Goal: Transaction & Acquisition: Purchase product/service

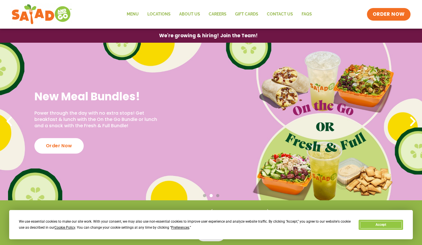
click at [368, 221] on button "Accept" at bounding box center [380, 225] width 44 height 10
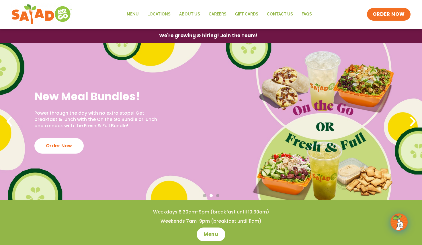
click at [65, 144] on div "Order Now" at bounding box center [58, 145] width 49 height 15
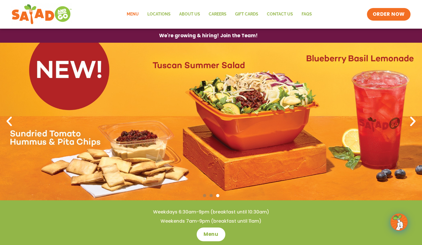
click at [141, 16] on link "Menu" at bounding box center [132, 14] width 21 height 13
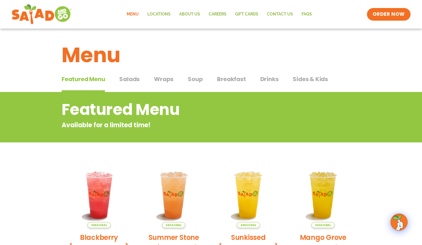
click at [131, 76] on span "Salads" at bounding box center [129, 79] width 20 height 9
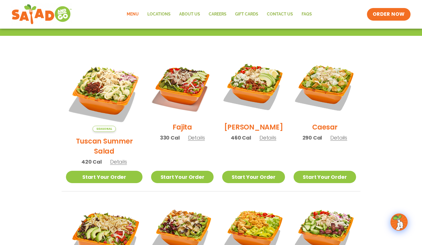
scroll to position [150, 0]
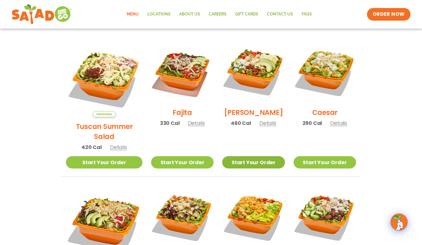
click at [240, 156] on link "Start Your Order" at bounding box center [253, 162] width 62 height 12
